Goal: Task Accomplishment & Management: Use online tool/utility

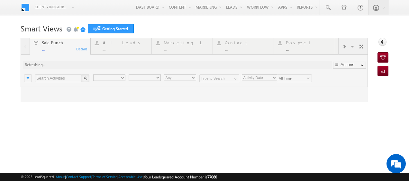
type input "Any Owner"
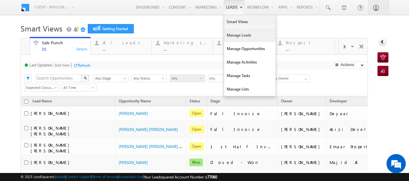
click at [234, 35] on link "Manage Leads" at bounding box center [249, 36] width 51 height 14
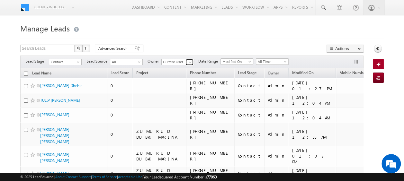
click at [192, 62] on span at bounding box center [190, 62] width 5 height 5
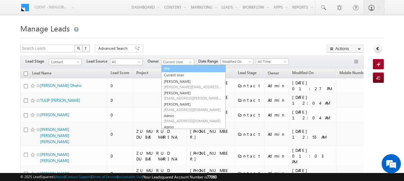
click at [171, 68] on link "Any" at bounding box center [194, 68] width 64 height 7
type input "Any"
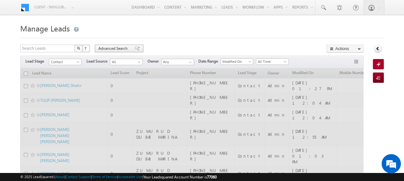
click at [124, 49] on span "Advanced Search" at bounding box center [113, 49] width 31 height 6
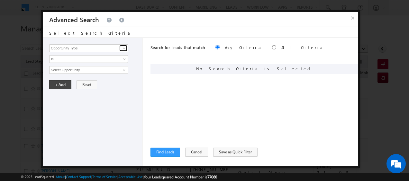
click at [125, 50] on span at bounding box center [124, 48] width 5 height 5
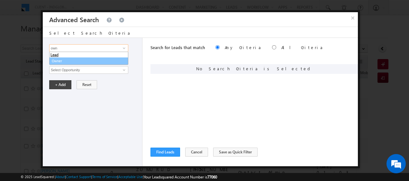
click at [60, 60] on link "Owner" at bounding box center [88, 61] width 79 height 7
type input "Owner"
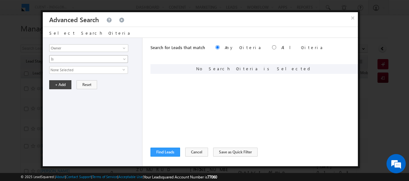
click at [123, 60] on span at bounding box center [125, 60] width 5 height 5
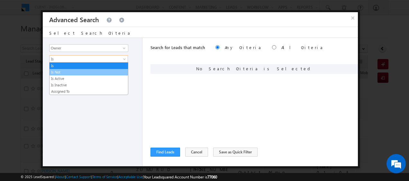
click at [65, 72] on link "Is Not" at bounding box center [89, 72] width 79 height 6
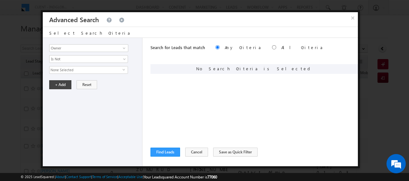
click at [123, 73] on span "select" at bounding box center [125, 72] width 5 height 11
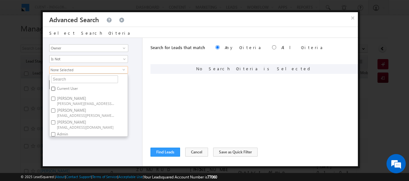
click at [55, 87] on input "Current User" at bounding box center [53, 89] width 4 height 4
checkbox input "true"
click at [136, 86] on div "+ Add Reset" at bounding box center [94, 84] width 90 height 9
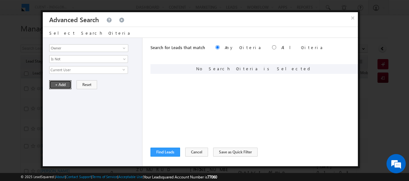
click at [66, 85] on button "+ Add" at bounding box center [60, 84] width 22 height 9
click at [272, 48] on input "radio" at bounding box center [274, 47] width 4 height 4
radio input "true"
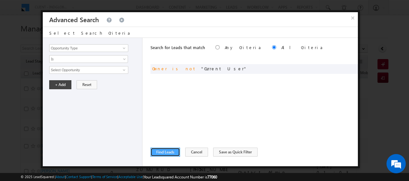
click at [159, 151] on button "Find Leads" at bounding box center [166, 152] width 30 height 9
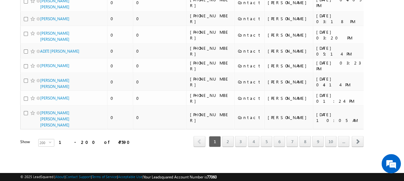
scroll to position [3928, 0]
drag, startPoint x: 90, startPoint y: 138, endPoint x: 77, endPoint y: 138, distance: 13.2
click at [77, 139] on div "Show 200 select 200" at bounding box center [63, 143] width 86 height 9
drag, startPoint x: 79, startPoint y: 138, endPoint x: 92, endPoint y: 140, distance: 13.7
click at [92, 140] on div "Show 200 select 200" at bounding box center [63, 143] width 86 height 9
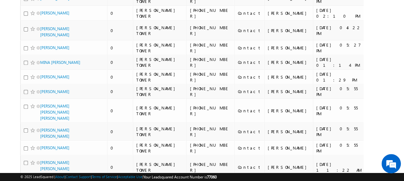
scroll to position [0, 0]
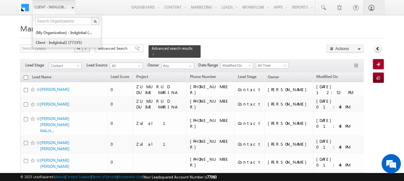
click at [63, 41] on link "Client - indglobal2 (77195)" at bounding box center [64, 43] width 59 height 10
